Goal: Task Accomplishment & Management: Complete application form

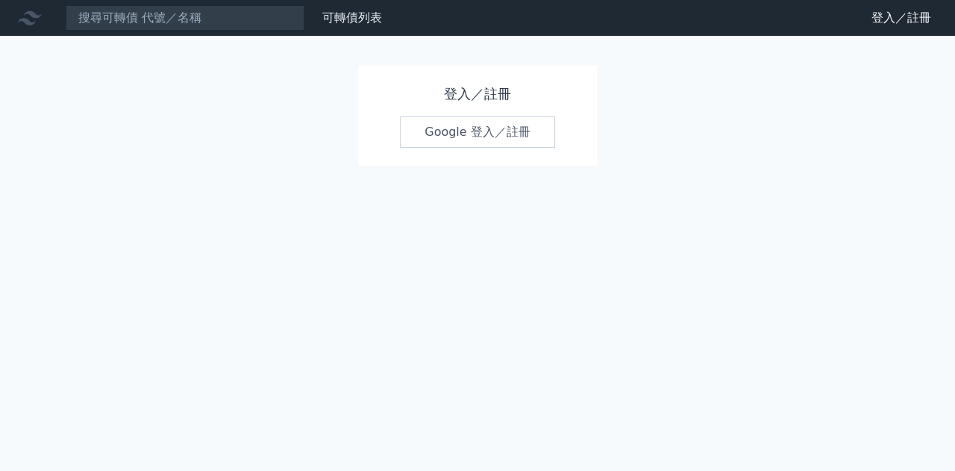
click at [474, 137] on link "Google 登入／註冊" at bounding box center [477, 131] width 155 height 31
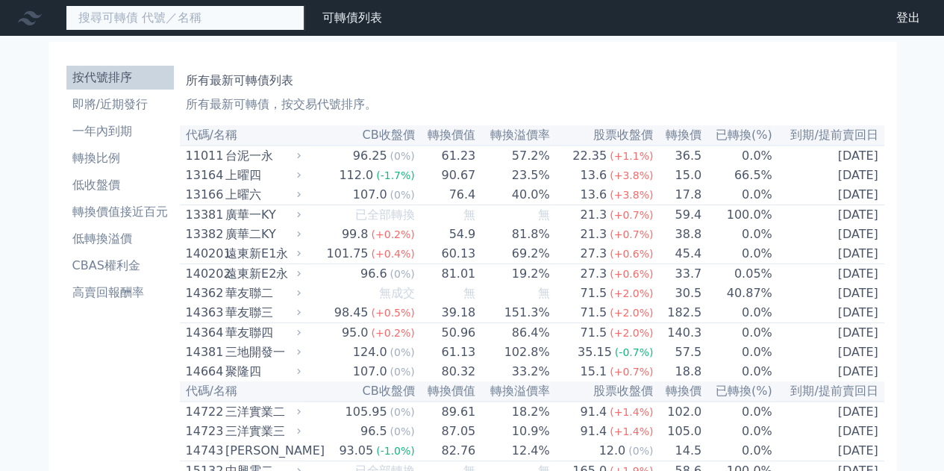
click at [200, 25] on input at bounding box center [185, 17] width 239 height 25
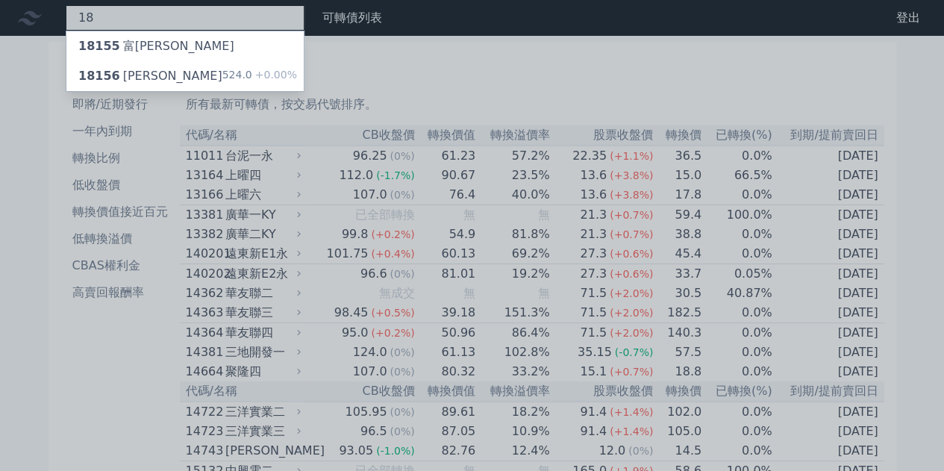
type input "1"
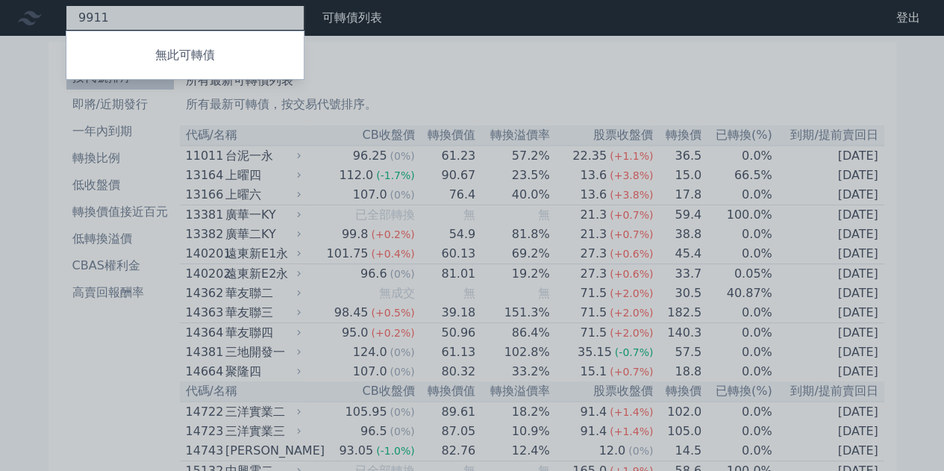
type input "9911"
